Goal: Task Accomplishment & Management: Complete application form

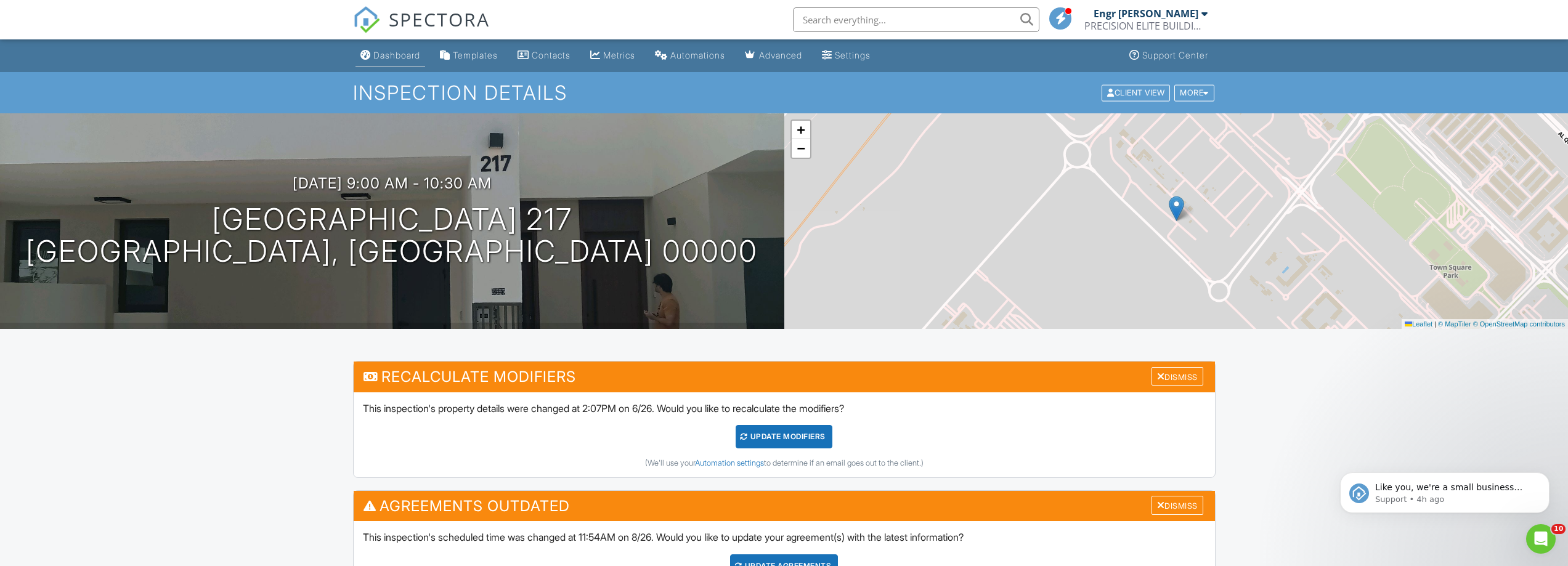
click at [376, 52] on div "Dashboard" at bounding box center [396, 56] width 47 height 11
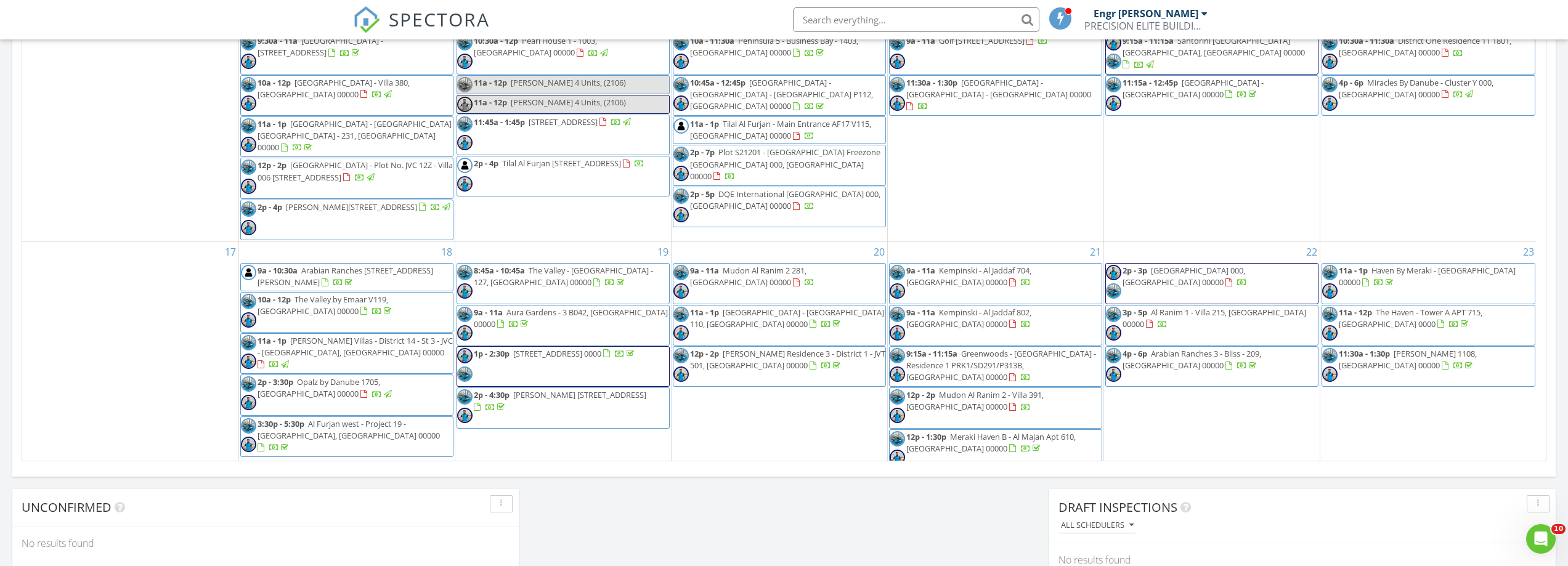
scroll to position [801, 0]
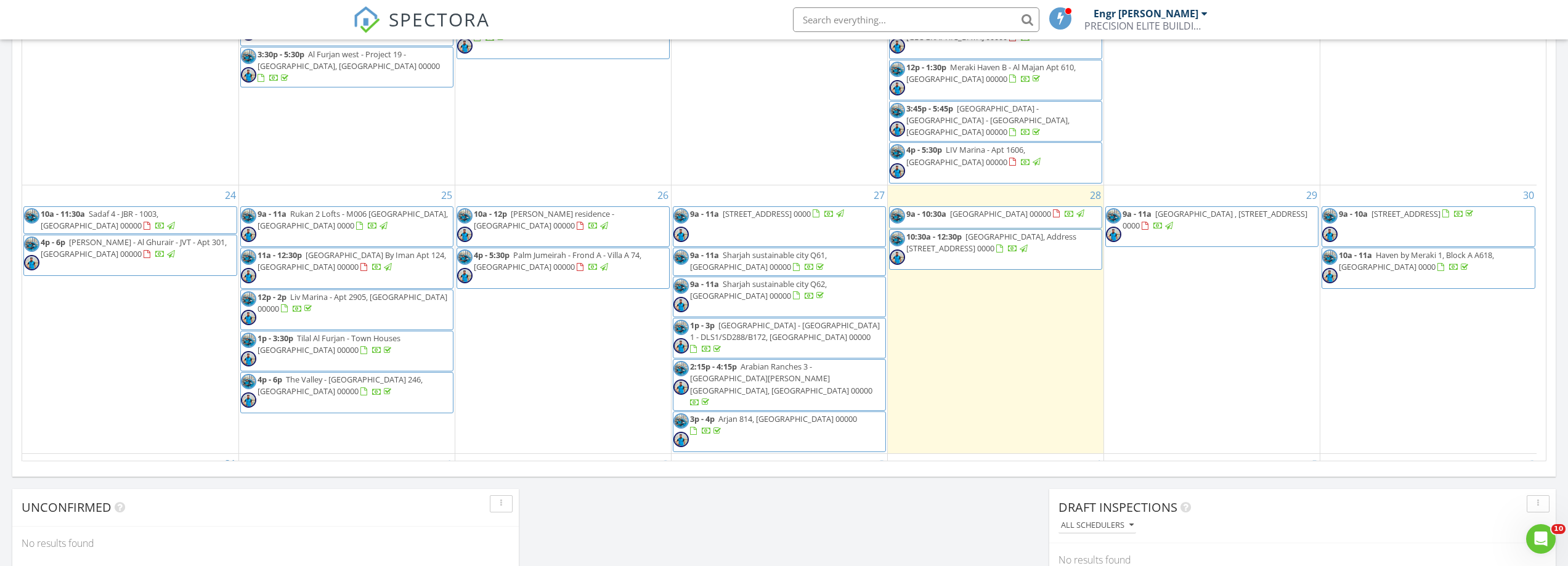
click at [1144, 281] on div "29 9a - 11a Arabian Ranches , Street 7 Villa 39, Dubai 0000" at bounding box center [1212, 319] width 215 height 268
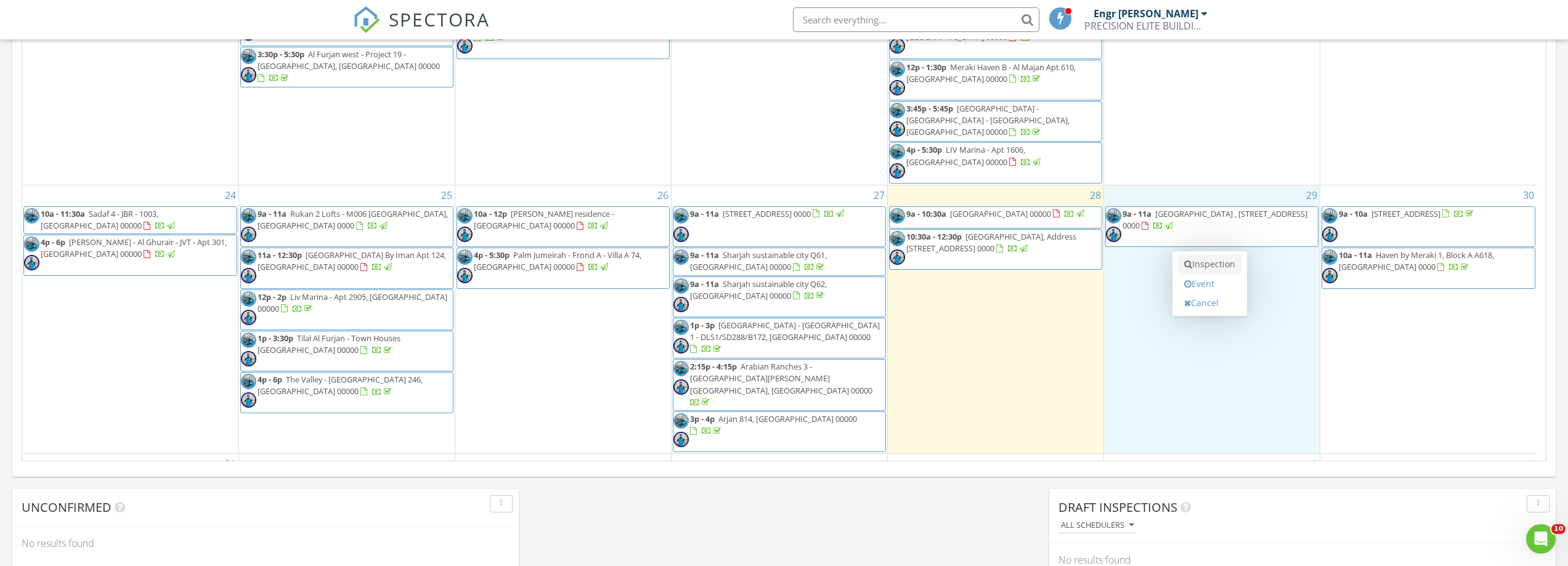
click at [1196, 258] on link "Inspection" at bounding box center [1210, 264] width 64 height 19
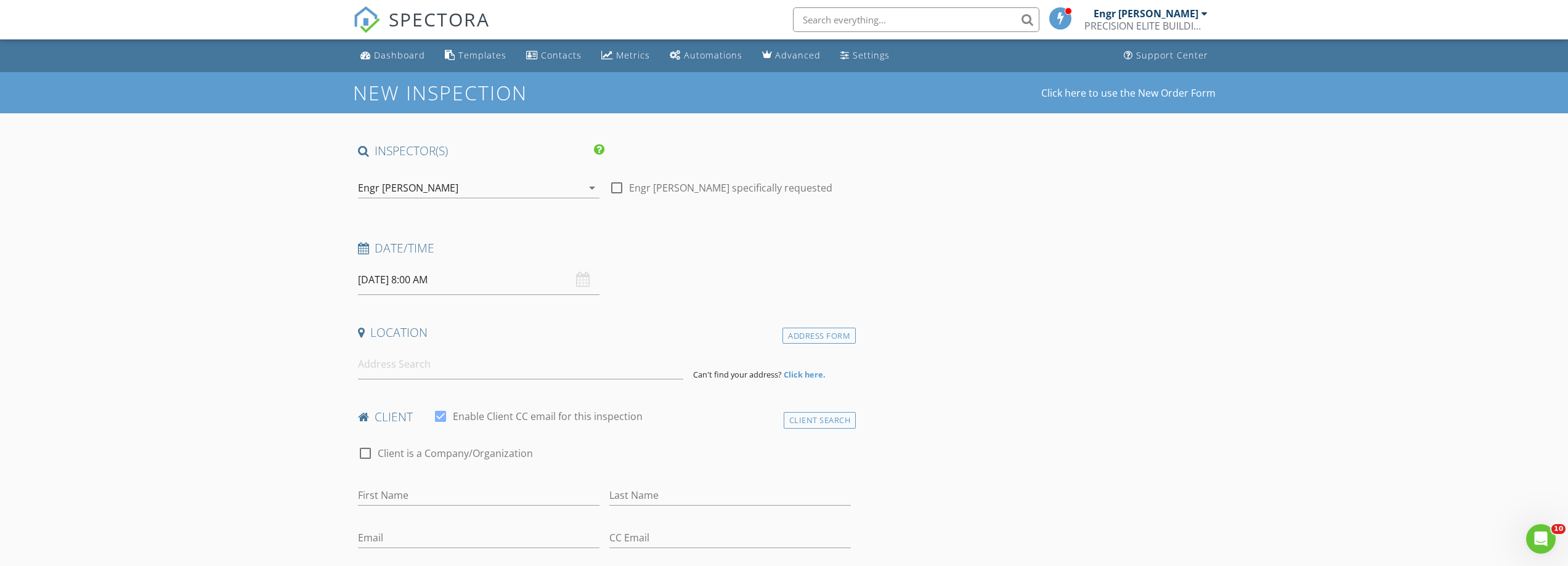
click at [460, 281] on input "29/08/2025 8:00 AM" at bounding box center [479, 279] width 242 height 30
type input "09"
type input "29/08/2025 9:00 AM"
click at [431, 481] on span at bounding box center [430, 484] width 9 height 12
type input "10"
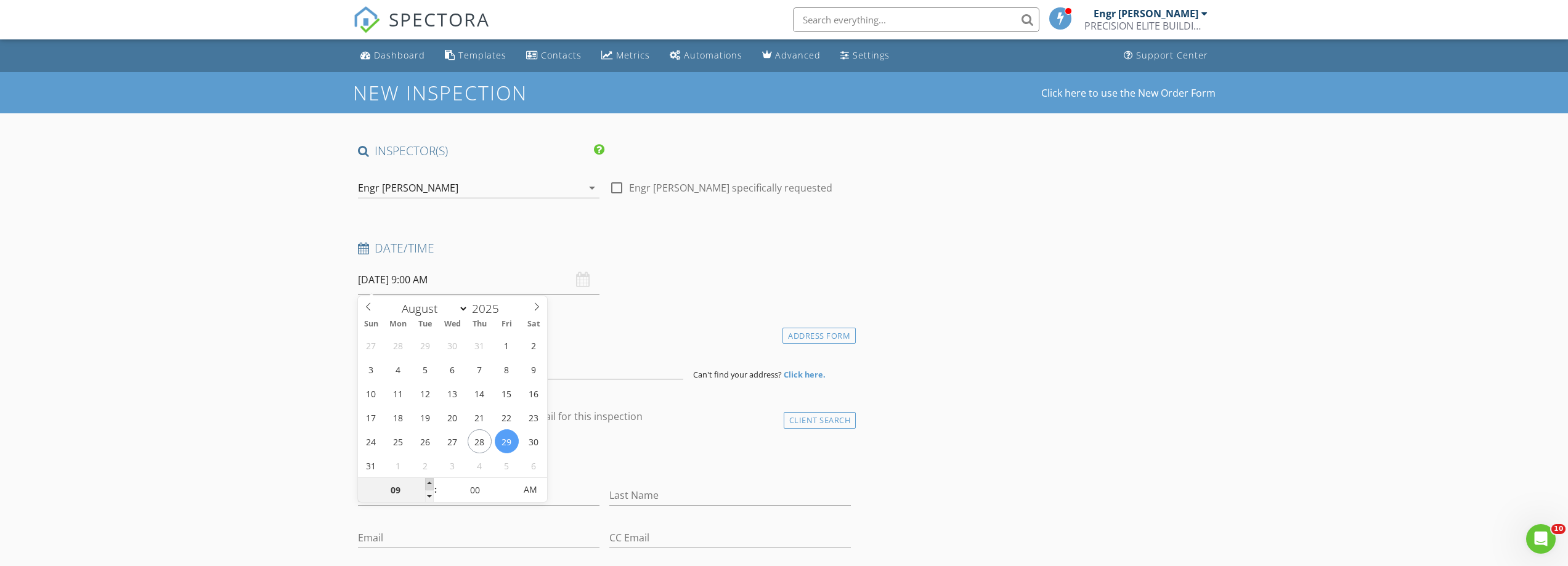
type input "29/08/2025 10:00 AM"
click at [431, 481] on span at bounding box center [430, 484] width 9 height 12
type input "11"
type input "29/08/2025 11:00 AM"
click at [431, 481] on span at bounding box center [430, 484] width 9 height 12
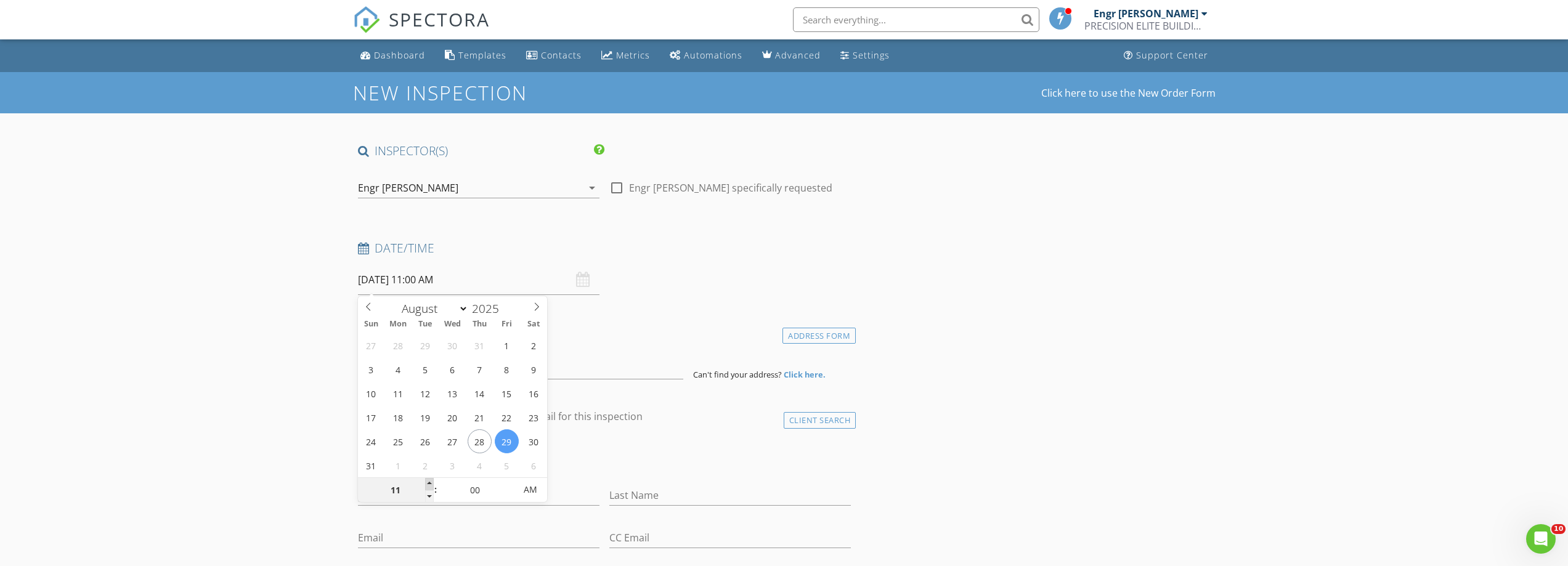
type input "12"
type input "29/08/2025 12:00 PM"
click at [431, 481] on span at bounding box center [430, 484] width 9 height 12
type input "01"
type input "29/08/2025 1:00 PM"
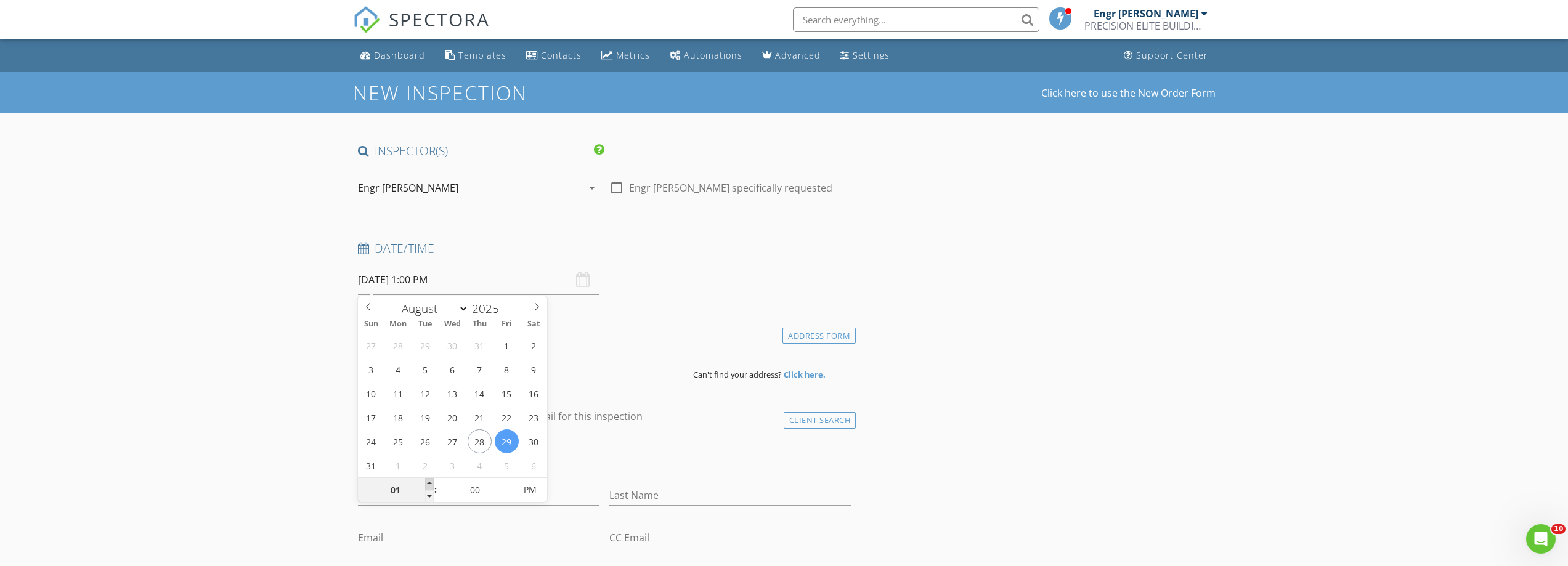
click at [431, 481] on span at bounding box center [430, 484] width 9 height 12
type input "02"
type input "29/08/2025 2:00 PM"
click at [431, 481] on span at bounding box center [430, 484] width 9 height 12
type input "03"
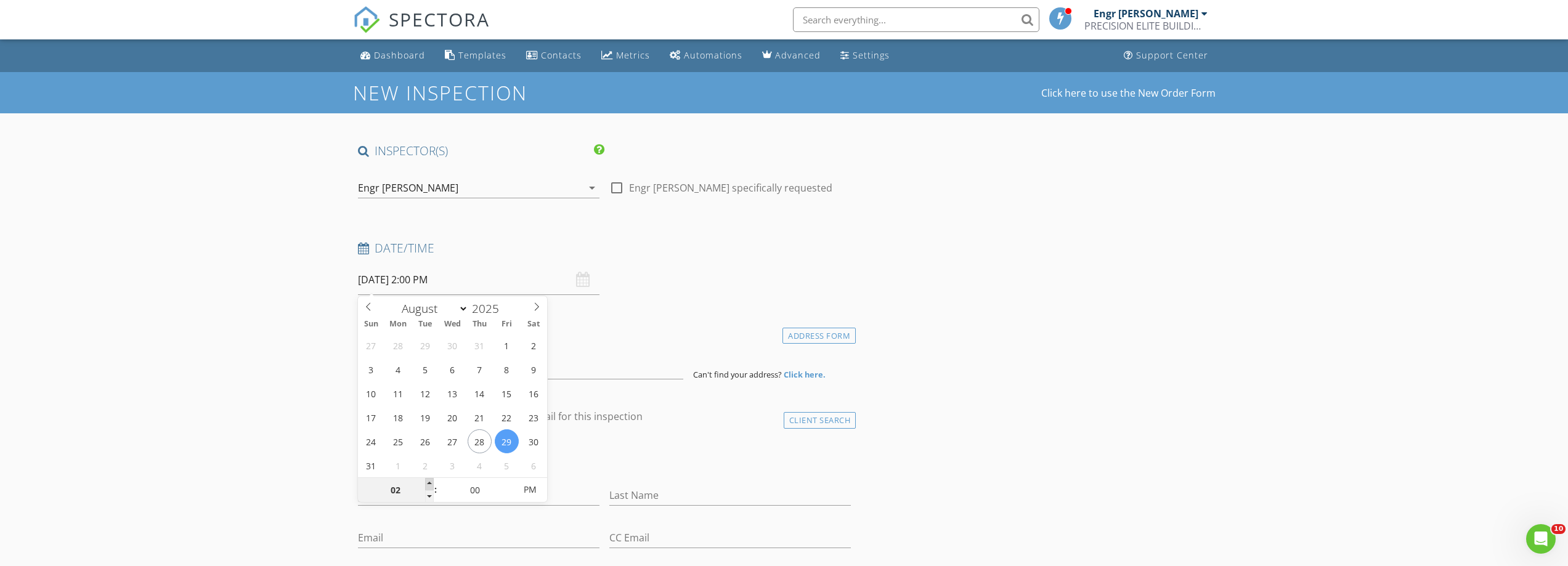
type input "29/08/2025 3:00 PM"
click at [431, 481] on span at bounding box center [430, 484] width 9 height 12
click at [657, 287] on div "Date/Time 29/08/2025 3:00 PM" at bounding box center [604, 267] width 503 height 55
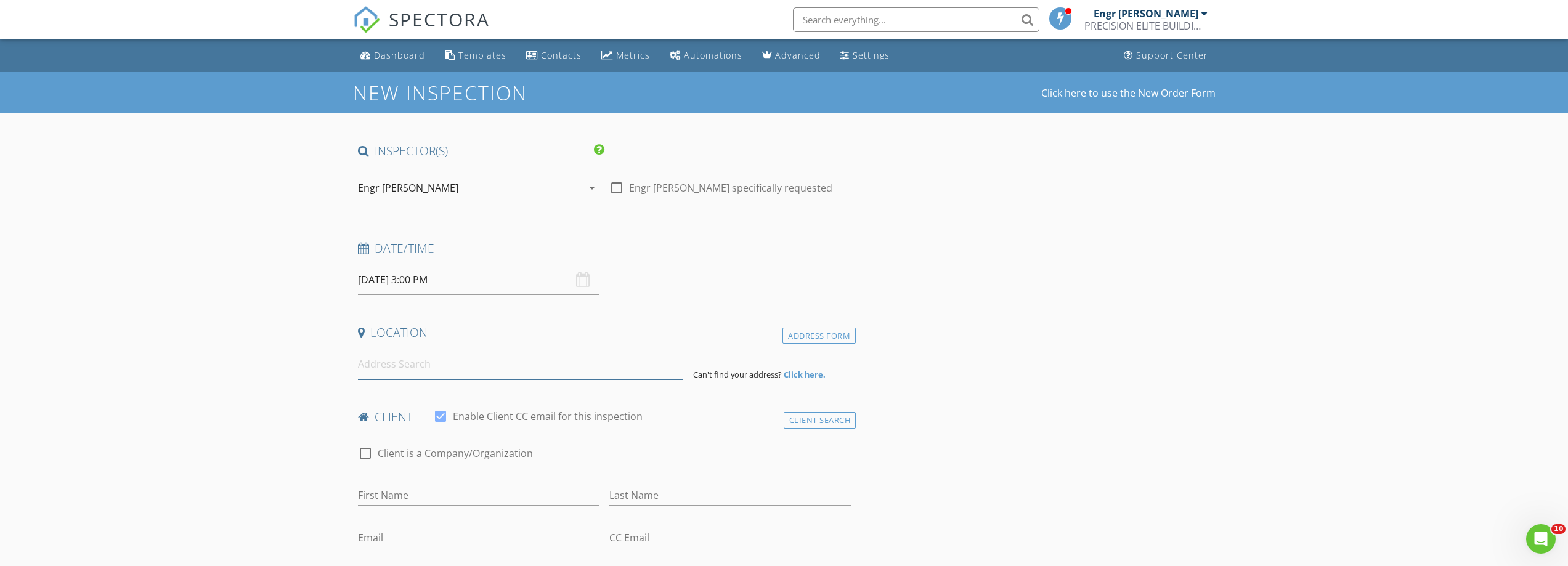
click at [491, 375] on input at bounding box center [521, 364] width 326 height 30
type input "Mudon Al Ranim 1 - Mudon - Dubai - United Arab Emirates"
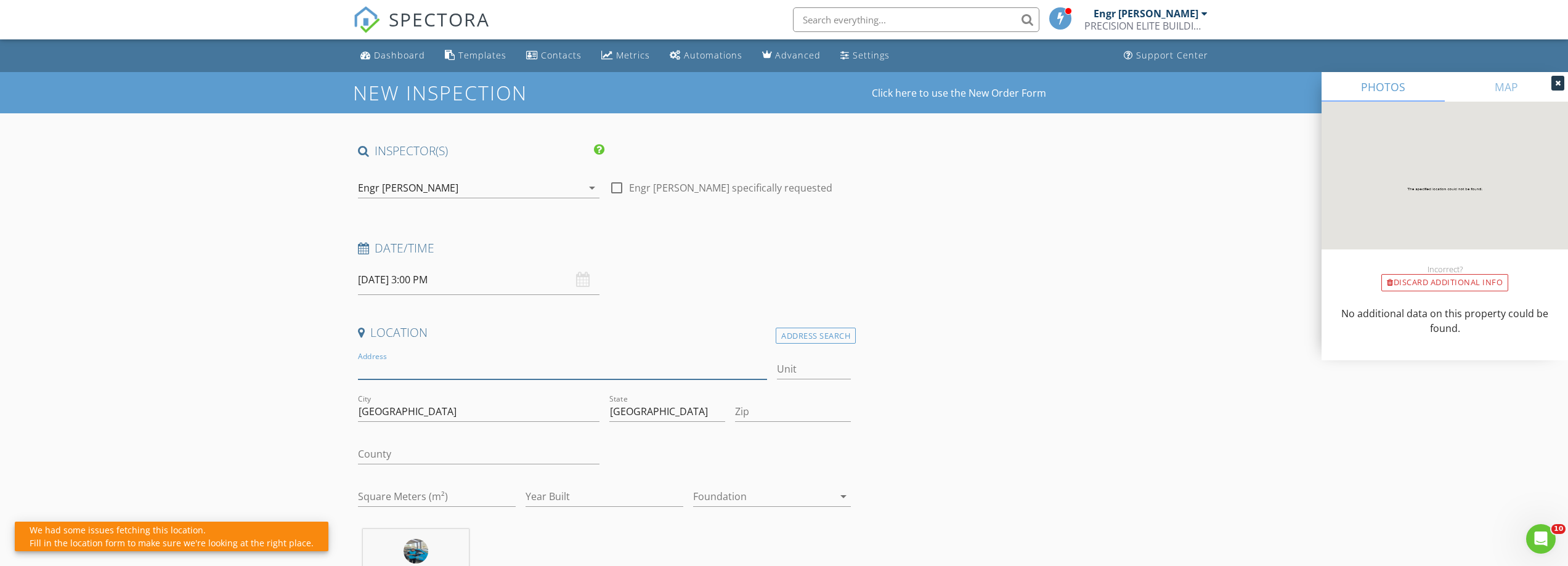
click at [461, 362] on input "Address" at bounding box center [563, 369] width 409 height 20
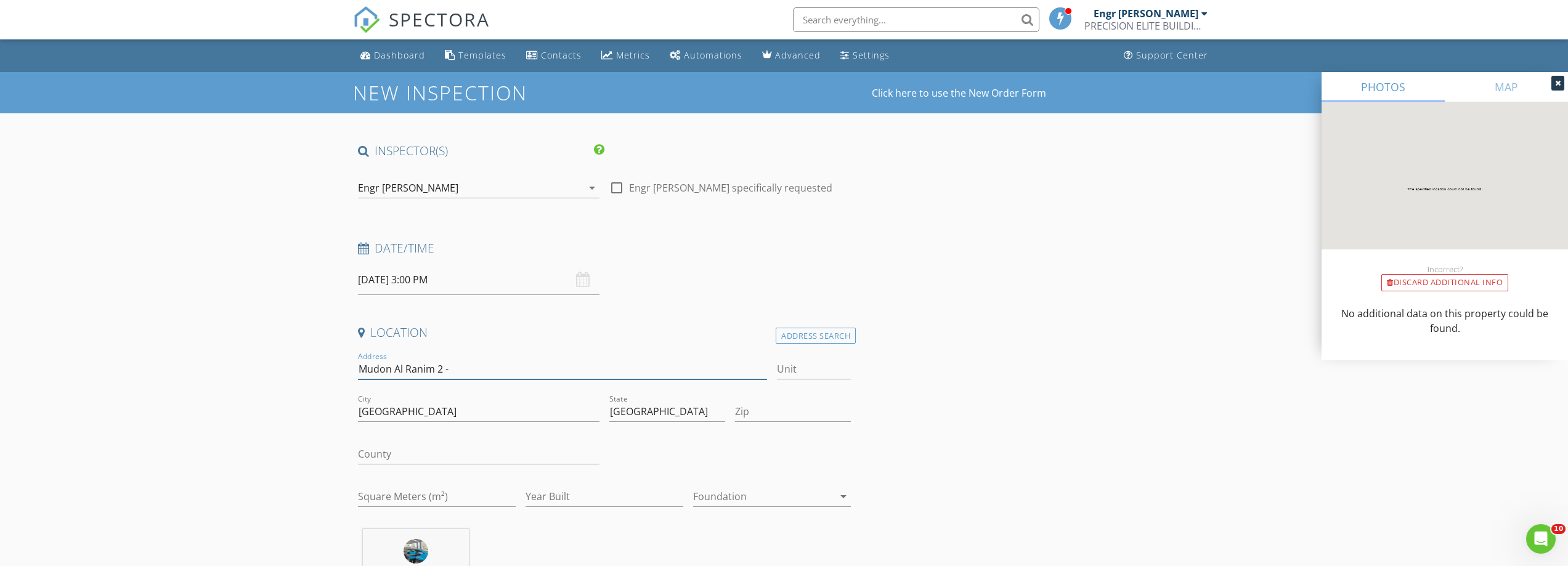
type input "Mudon Al Ranim 2 -"
click at [802, 369] on input "Unit" at bounding box center [814, 369] width 74 height 20
type input "TH 389"
click at [767, 411] on input "Zip" at bounding box center [792, 411] width 116 height 20
type input "00000"
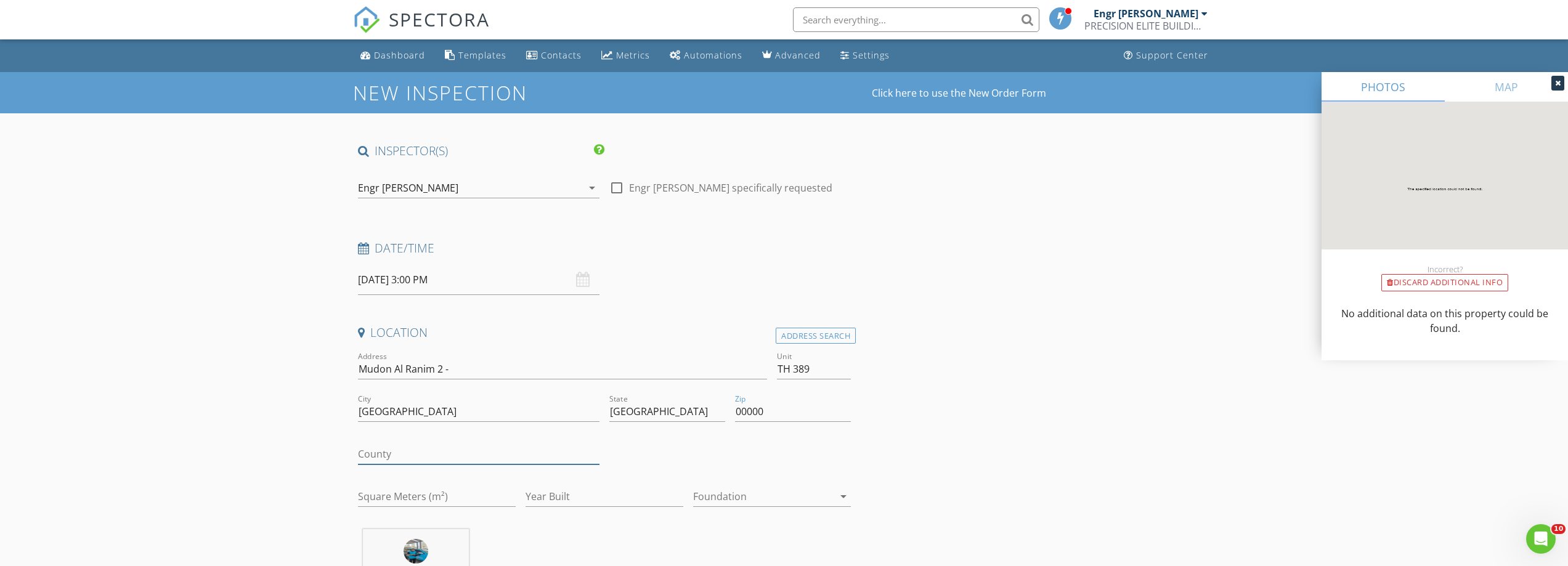
click at [529, 451] on input "County" at bounding box center [479, 453] width 242 height 20
type input "United Arab Emirates"
type input "Naveed"
type input "Sarwar"
type input "0563787002"
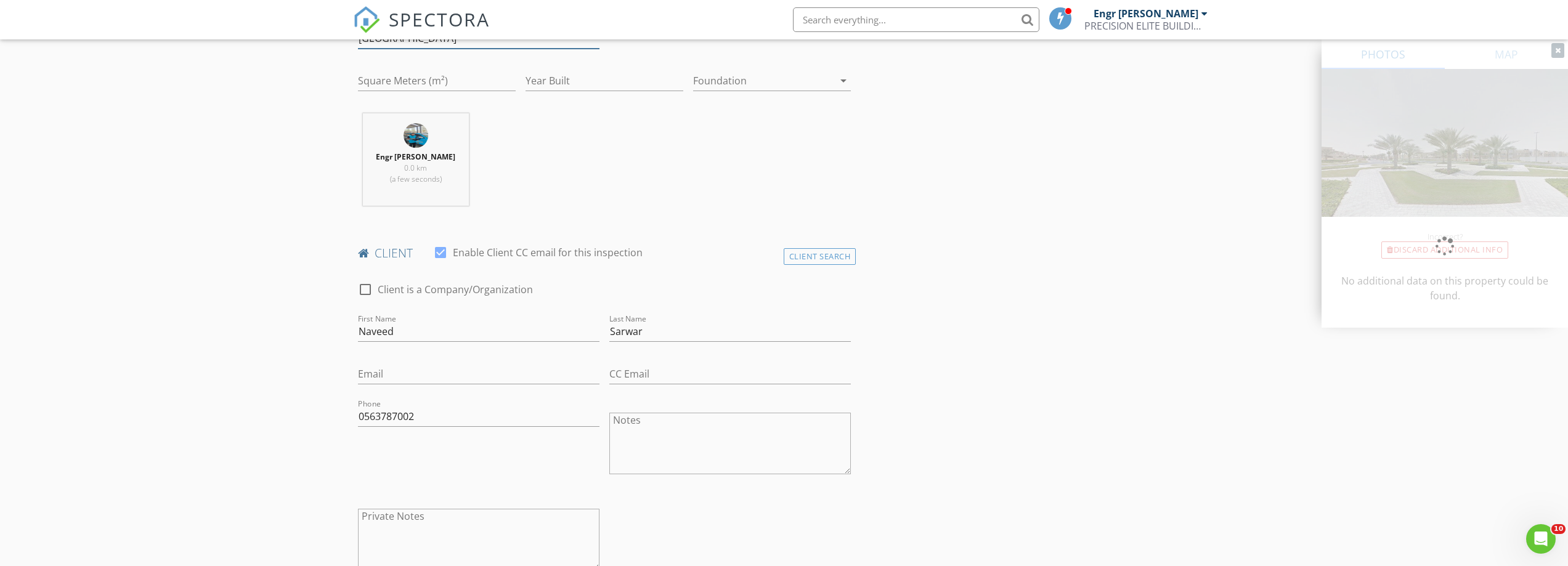
scroll to position [417, 0]
click at [454, 327] on input "Naveed" at bounding box center [479, 329] width 242 height 20
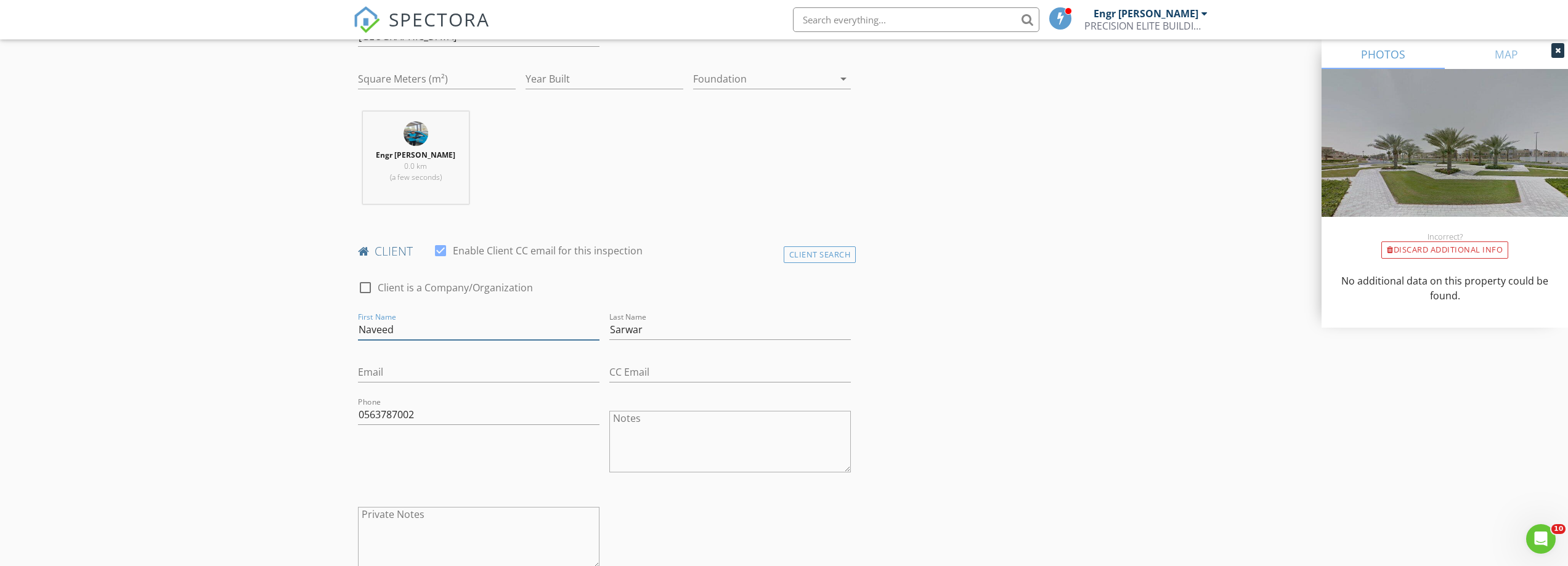
click at [454, 327] on input "Naveed" at bounding box center [479, 329] width 242 height 20
click at [694, 328] on input "Sarwar" at bounding box center [731, 329] width 242 height 20
click at [455, 421] on input "0563787002" at bounding box center [479, 414] width 242 height 20
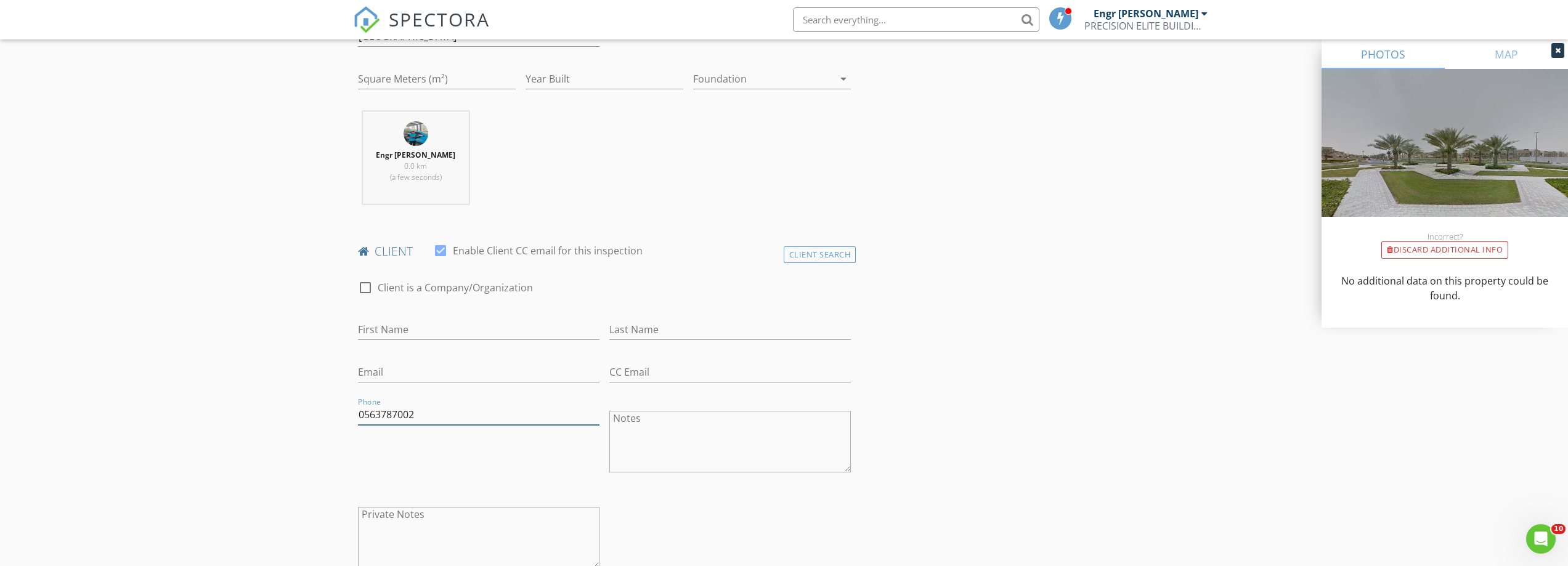
click at [455, 421] on input "0563787002" at bounding box center [479, 414] width 242 height 20
click at [417, 361] on div "Email" at bounding box center [479, 374] width 242 height 40
click at [406, 363] on input "Email" at bounding box center [479, 372] width 242 height 20
paste input "Waelkameel@yahoo.com"
type input "Waelkameel@yahoo.com"
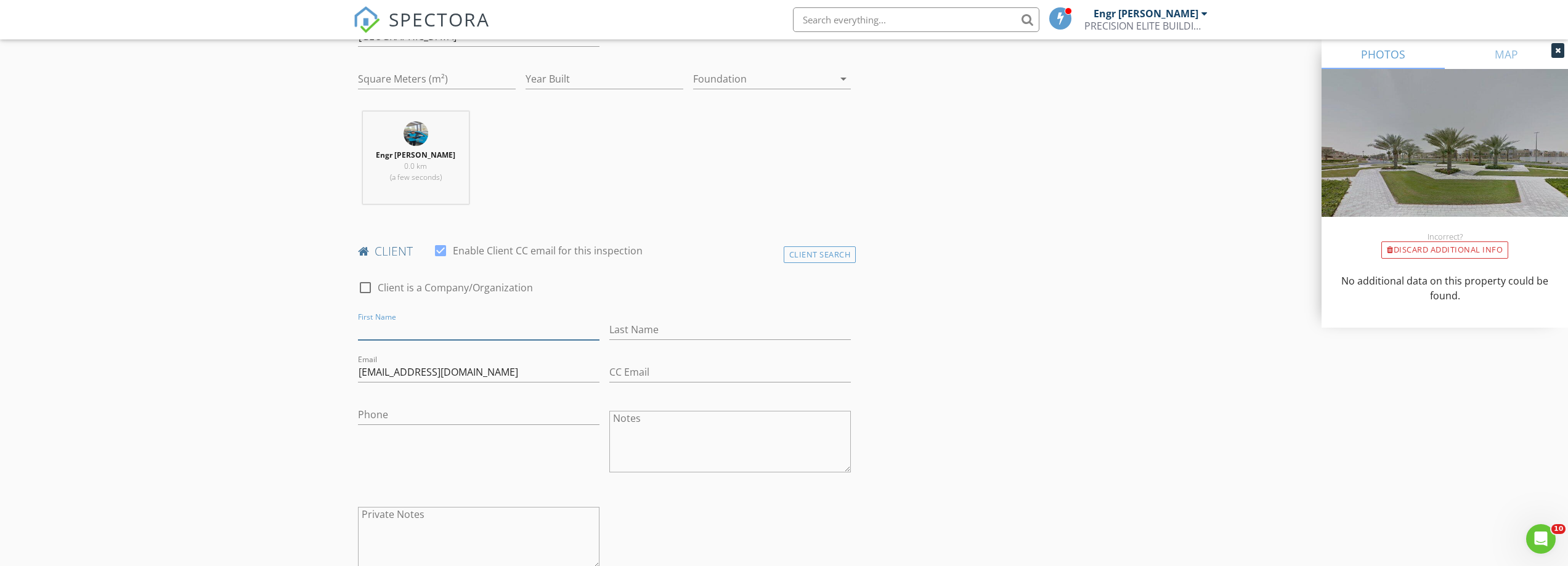
click at [446, 321] on input "First Name" at bounding box center [479, 329] width 242 height 20
type input "Client"
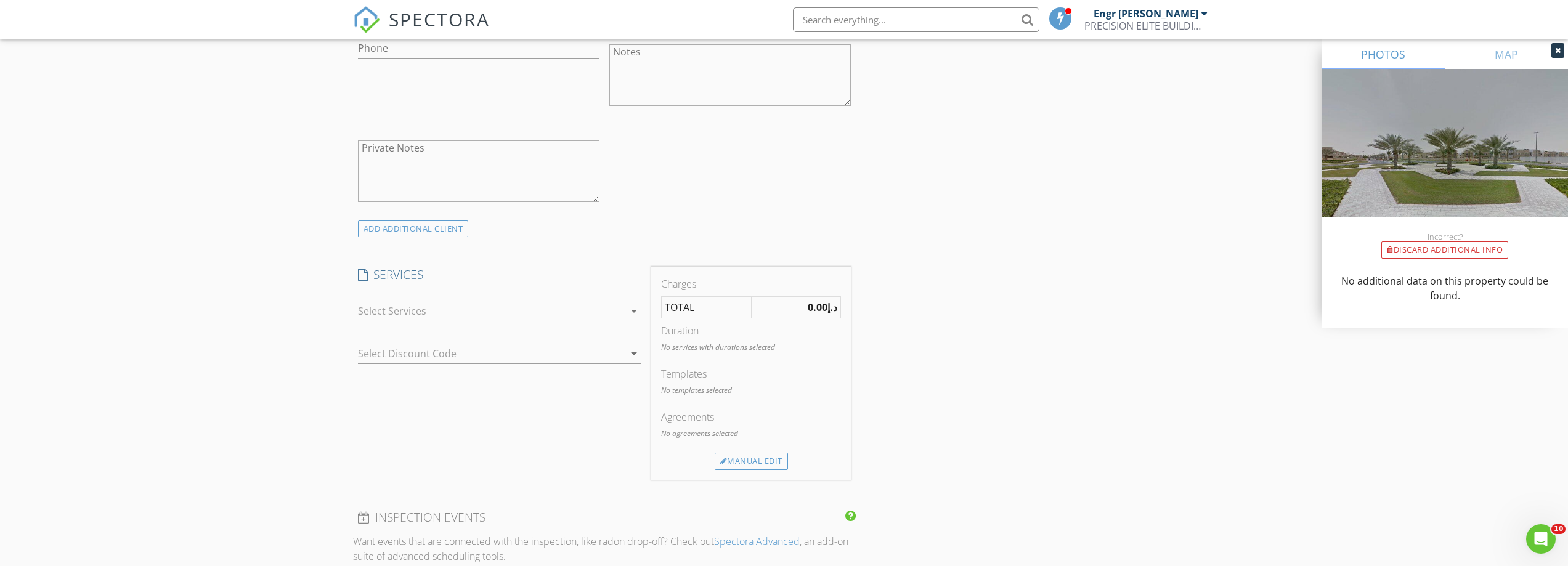
scroll to position [786, 0]
drag, startPoint x: 561, startPoint y: 299, endPoint x: 534, endPoint y: 321, distance: 34.8
click at [559, 302] on div at bounding box center [491, 308] width 266 height 19
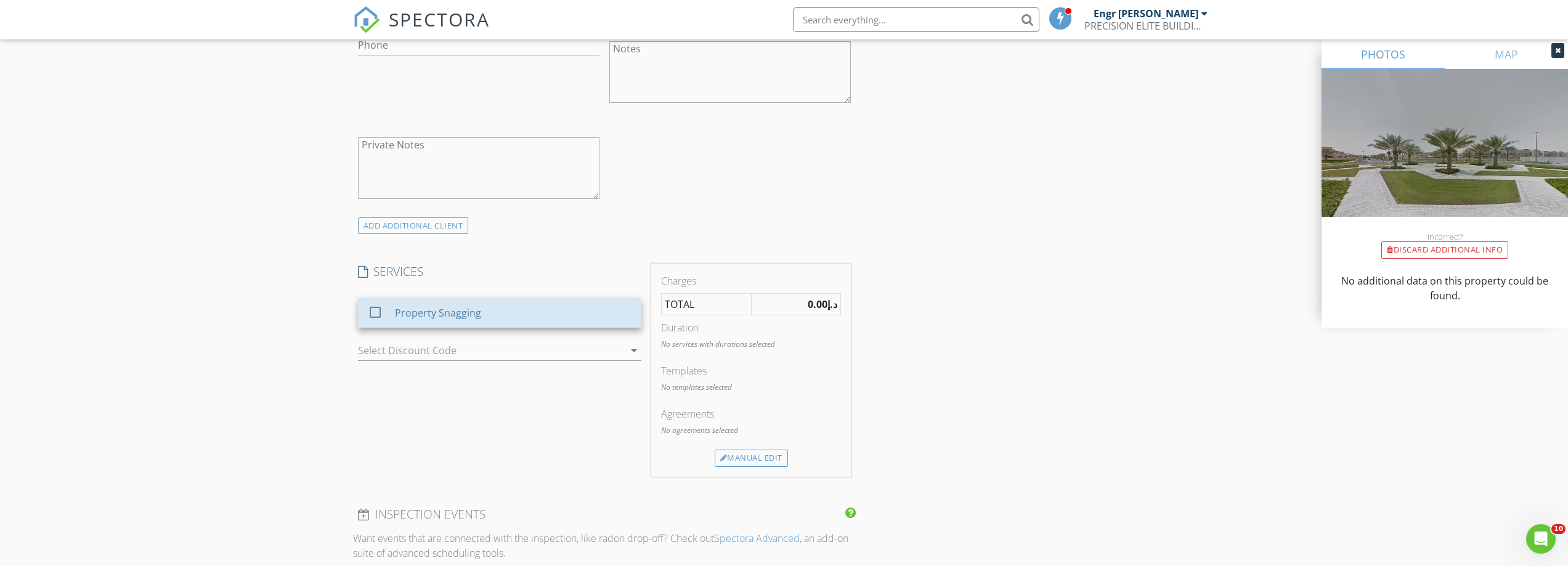
drag, startPoint x: 461, startPoint y: 317, endPoint x: 487, endPoint y: 346, distance: 38.9
click at [461, 317] on div "Property Snagging" at bounding box center [438, 312] width 86 height 15
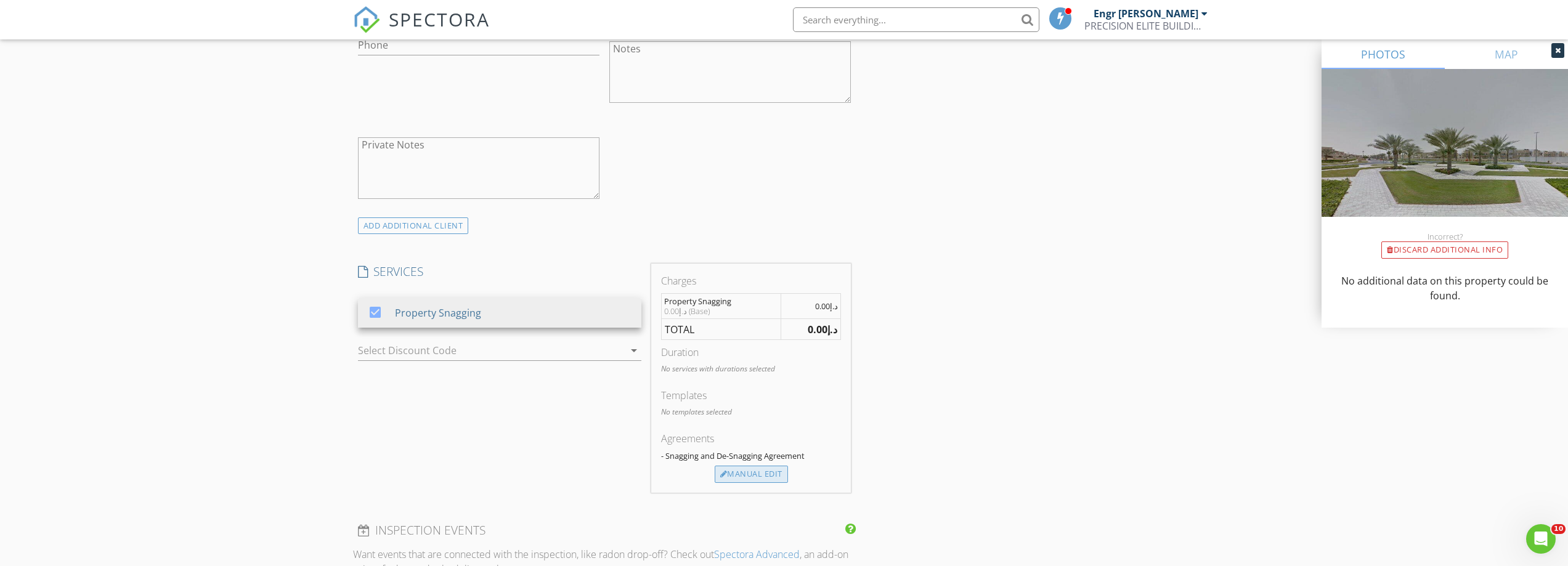
click at [748, 467] on div "Manual Edit" at bounding box center [751, 474] width 73 height 18
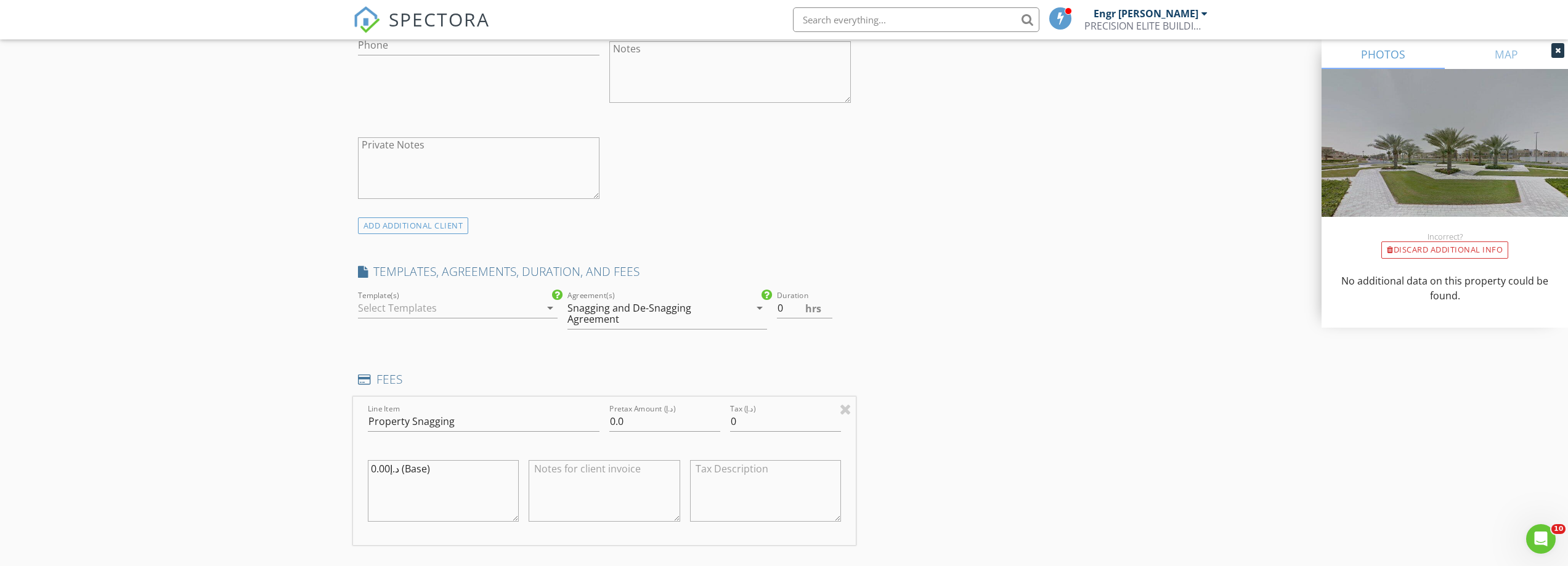
drag, startPoint x: 475, startPoint y: 289, endPoint x: 477, endPoint y: 301, distance: 12.2
click at [476, 291] on div "Template(s) arrow_drop_down" at bounding box center [457, 315] width 209 height 54
click at [476, 309] on div at bounding box center [449, 308] width 183 height 19
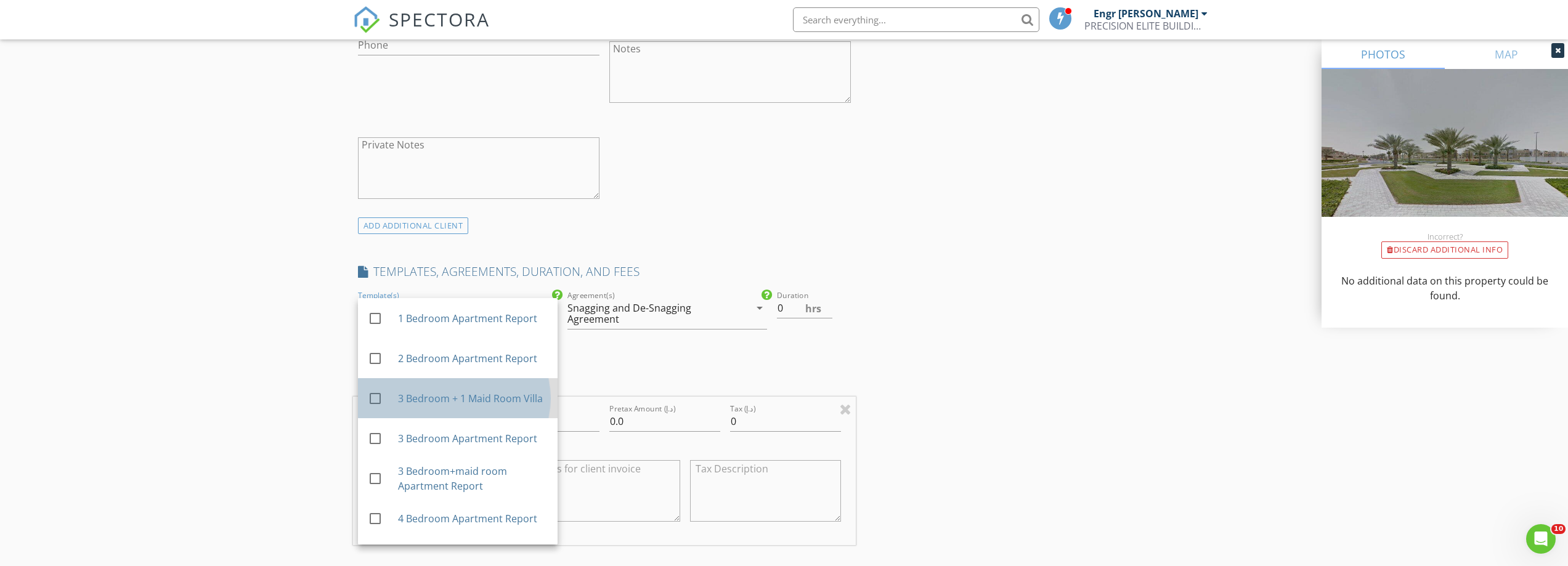
click at [469, 405] on div "3 Bedroom + 1 Maid Room Villa" at bounding box center [472, 398] width 150 height 15
click at [787, 307] on input "0" at bounding box center [805, 308] width 56 height 20
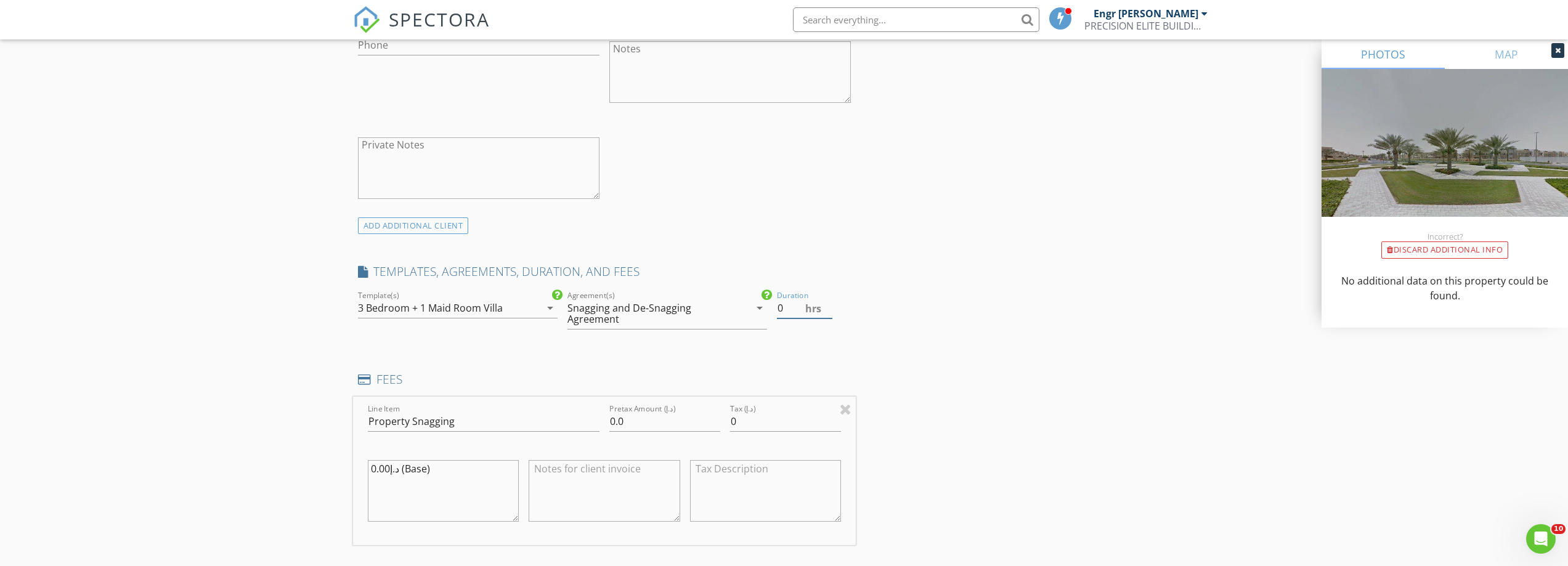
click at [786, 307] on input "0" at bounding box center [805, 308] width 56 height 20
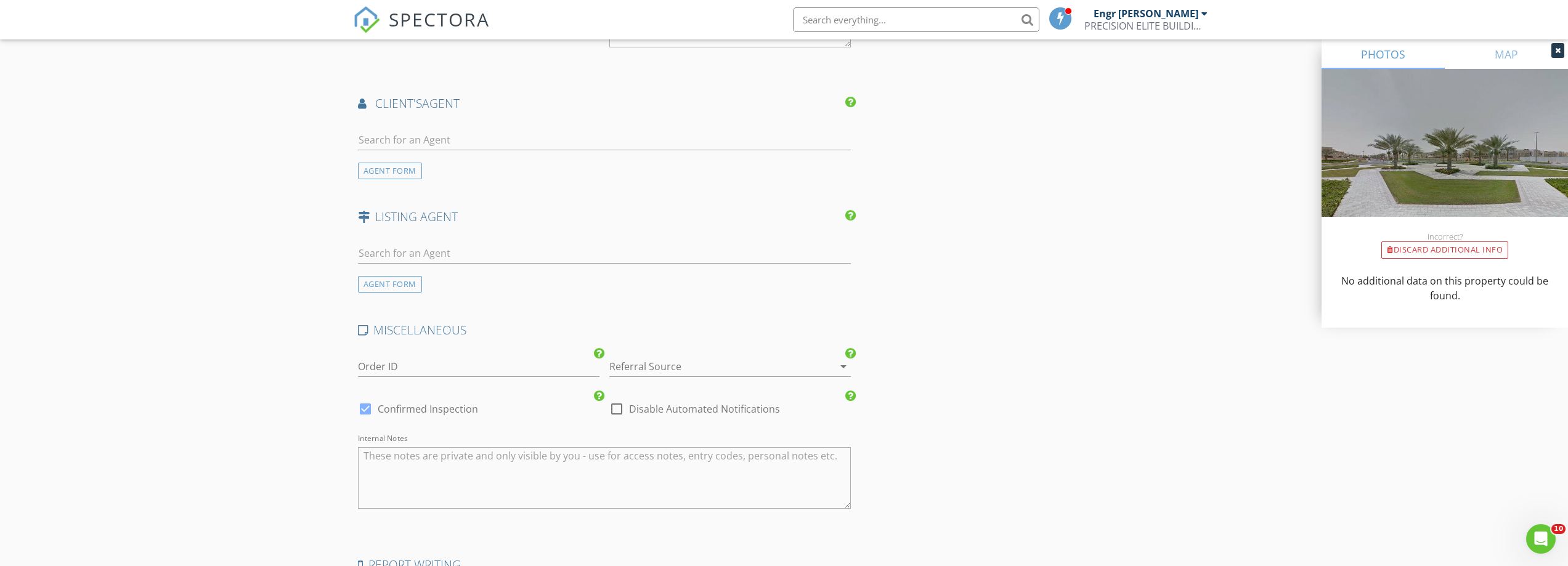
scroll to position [1771, 0]
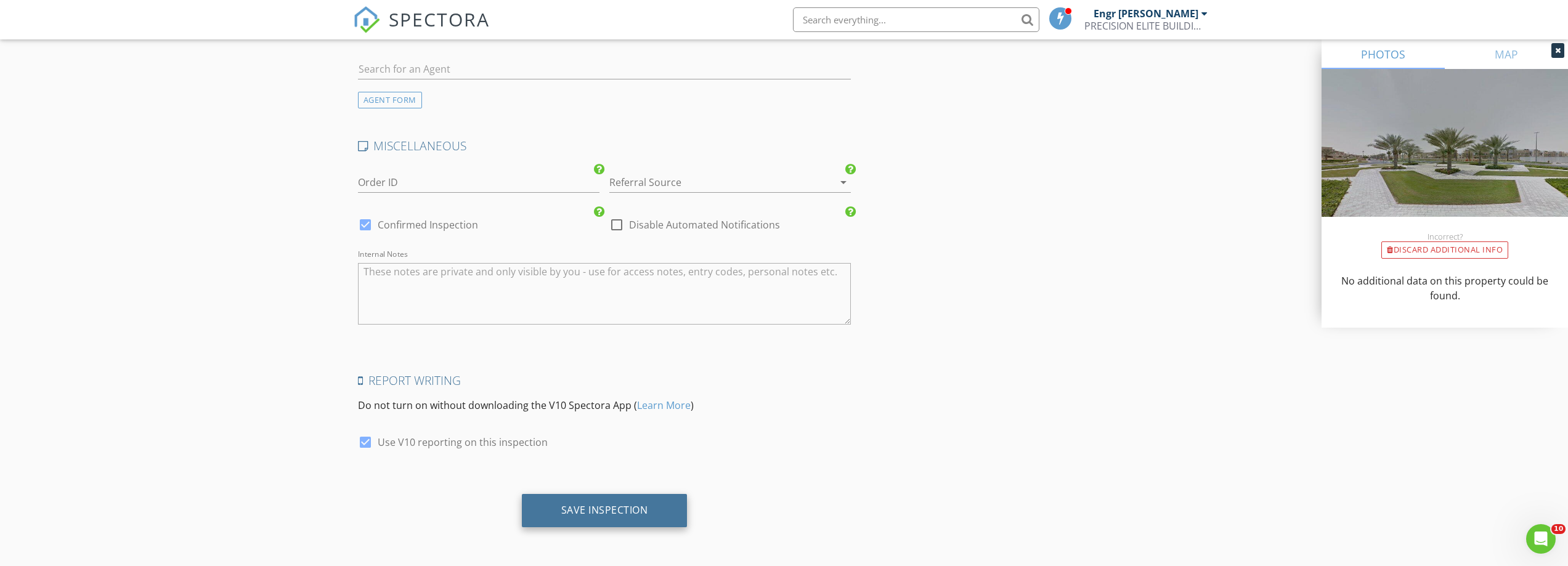
type input "2"
click at [612, 506] on div "Save Inspection" at bounding box center [604, 510] width 86 height 12
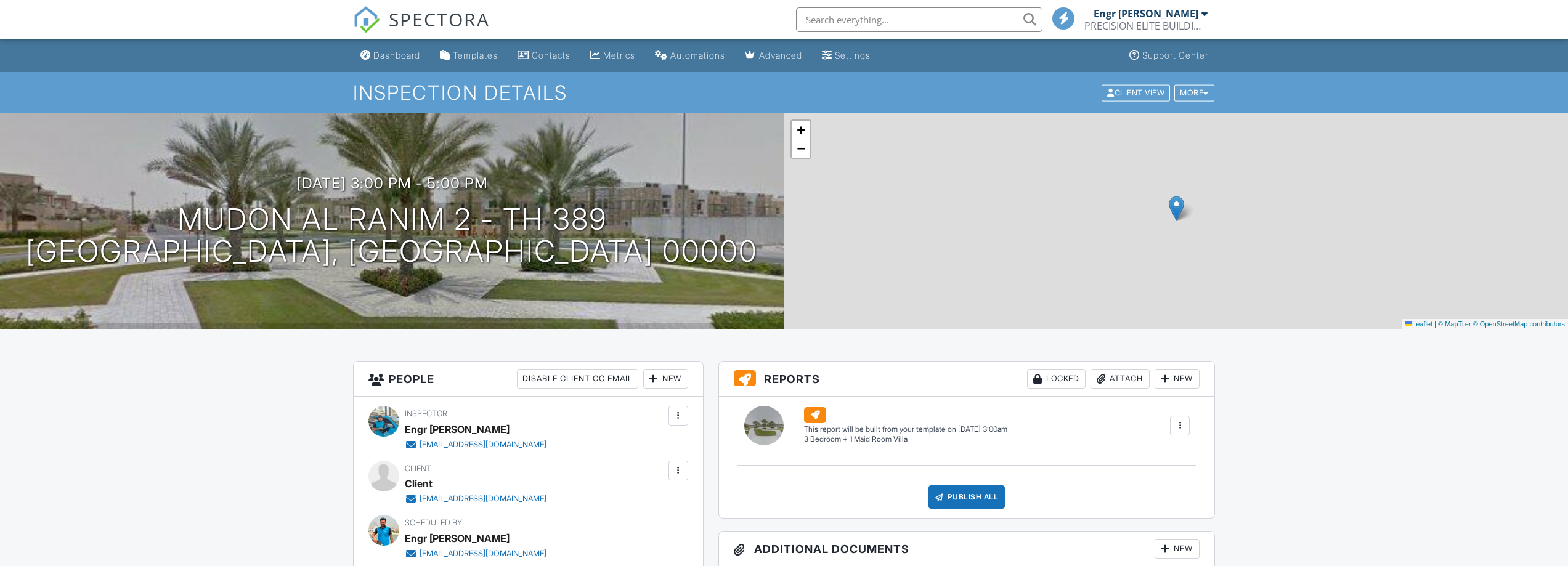
scroll to position [266, 0]
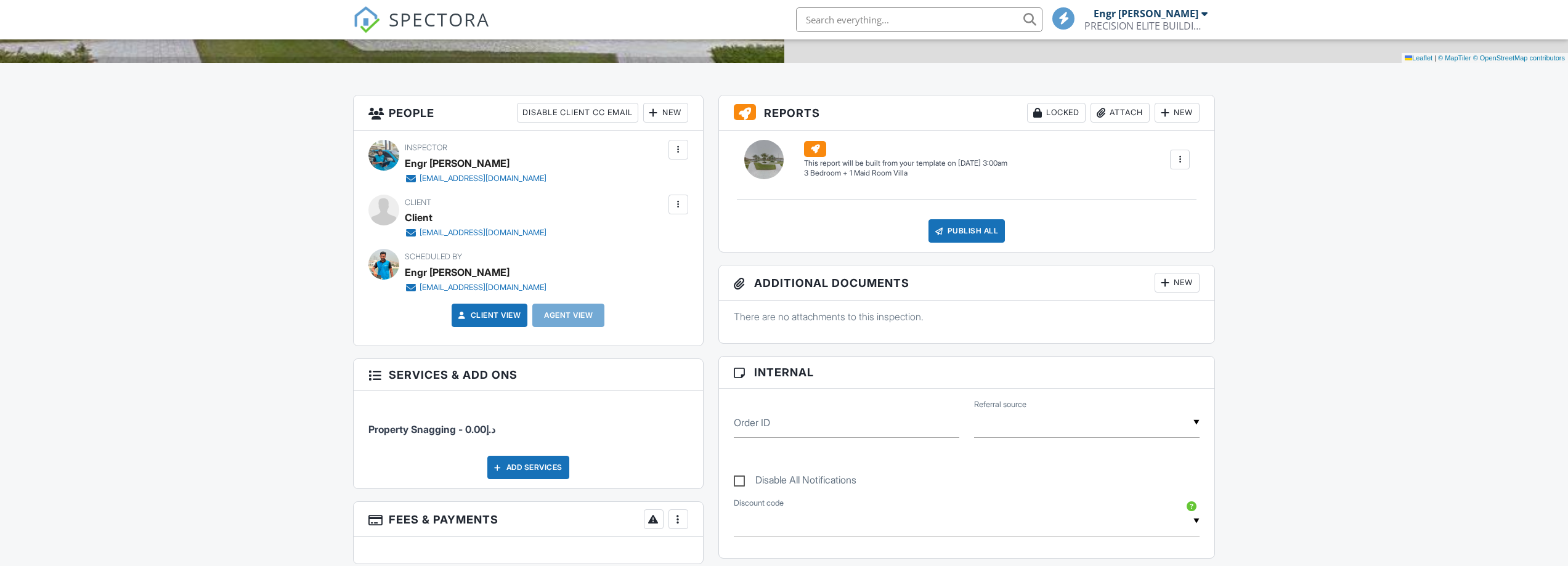
click at [498, 309] on link "Client View" at bounding box center [489, 316] width 65 height 12
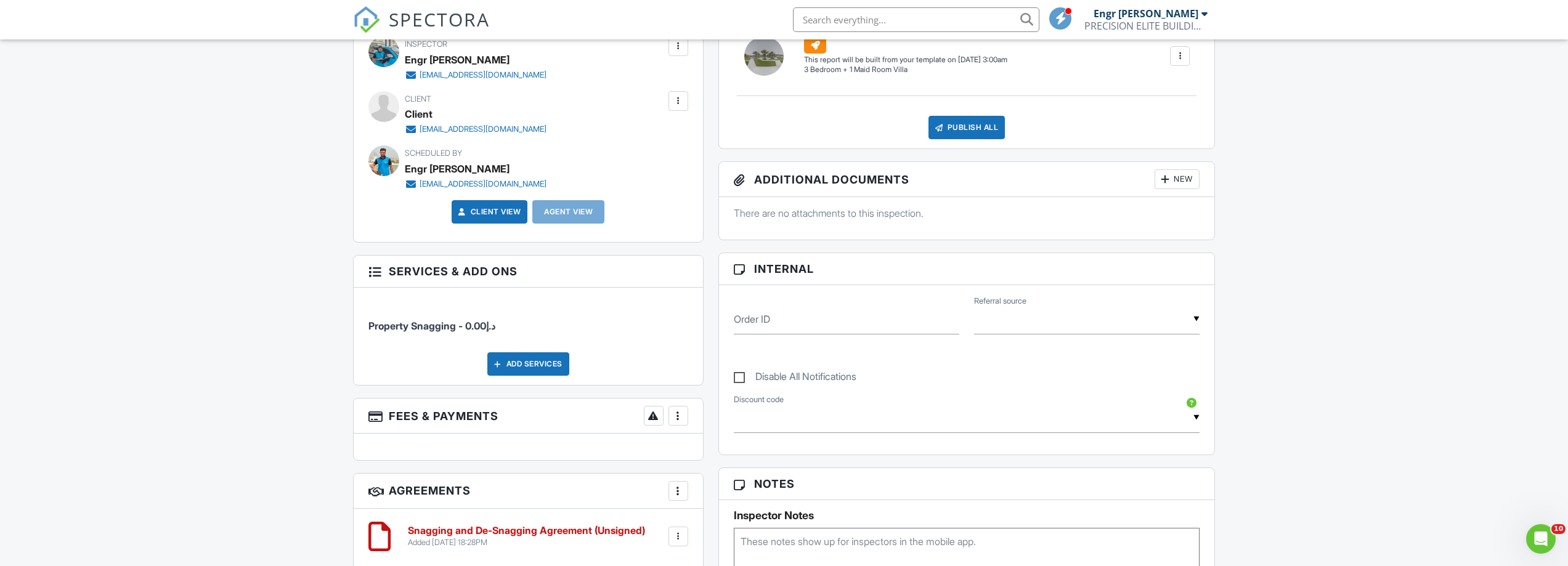
scroll to position [0, 0]
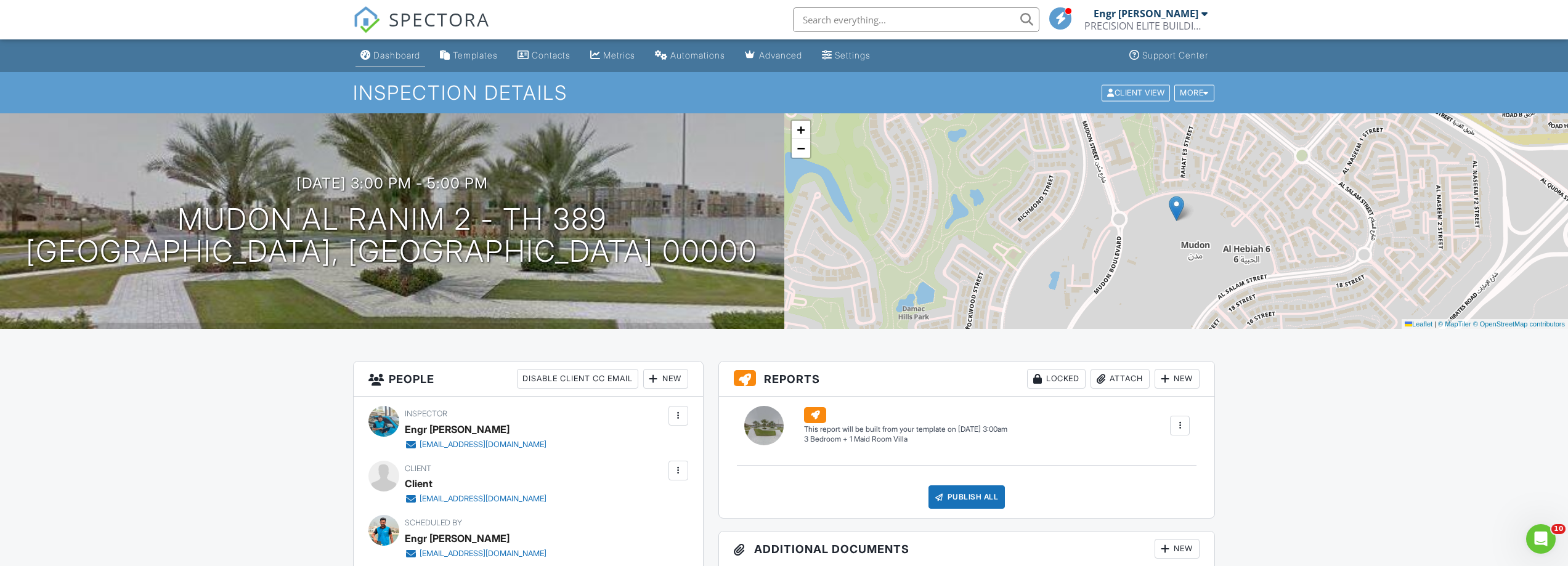
click at [384, 51] on div "Dashboard" at bounding box center [396, 56] width 47 height 11
